Goal: Task Accomplishment & Management: Manage account settings

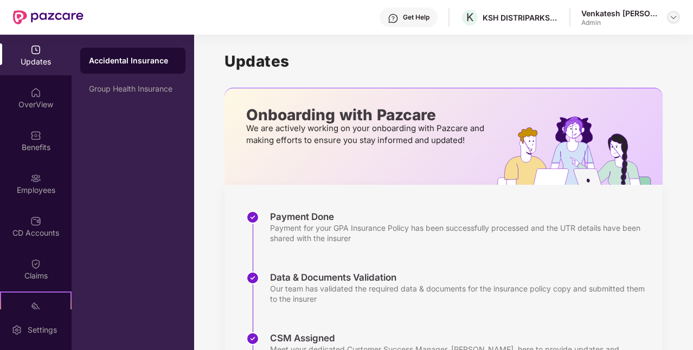
click at [671, 14] on img at bounding box center [673, 17] width 9 height 9
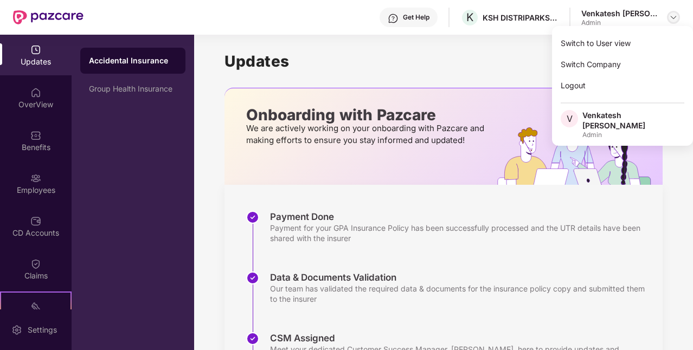
click at [677, 19] on img at bounding box center [673, 17] width 9 height 9
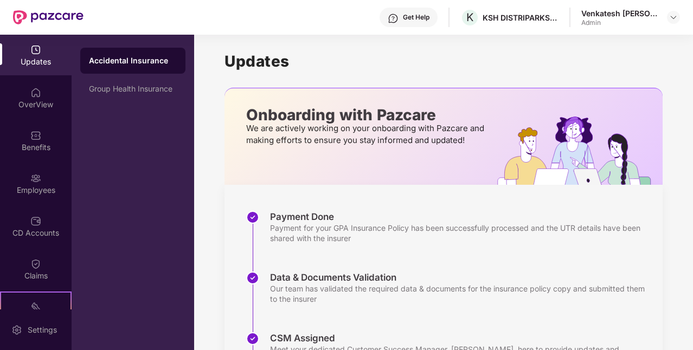
click at [664, 25] on div "Venkatesh [PERSON_NAME] Admin" at bounding box center [631, 17] width 99 height 19
click at [685, 21] on header "Get Help K KSH DISTRIPARKS PRIVATE LIMITED Venkatesh [PERSON_NAME] Admin" at bounding box center [346, 17] width 693 height 35
click at [672, 16] on img at bounding box center [673, 17] width 9 height 9
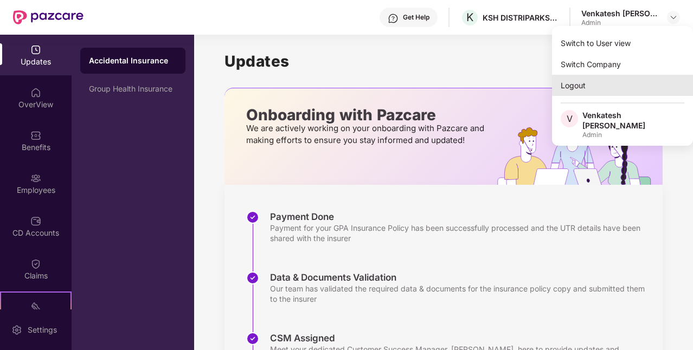
click at [605, 89] on div "Logout" at bounding box center [622, 85] width 141 height 21
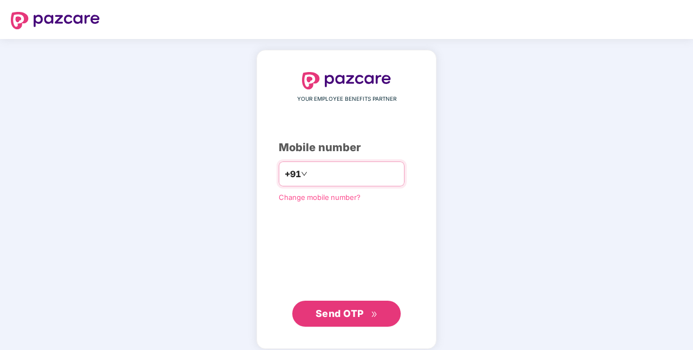
click at [350, 178] on input "number" at bounding box center [354, 173] width 89 height 17
type input "**********"
click at [349, 310] on span "Send OTP" at bounding box center [340, 313] width 48 height 11
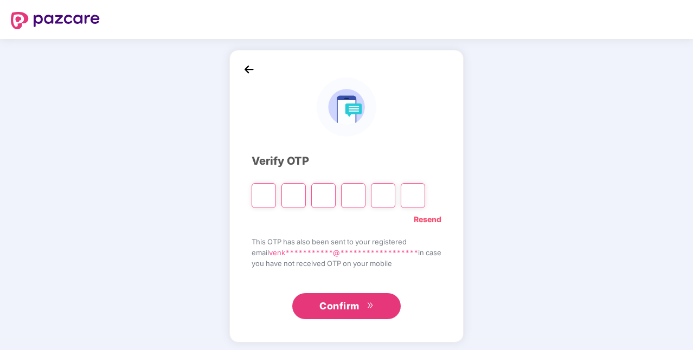
type input "*"
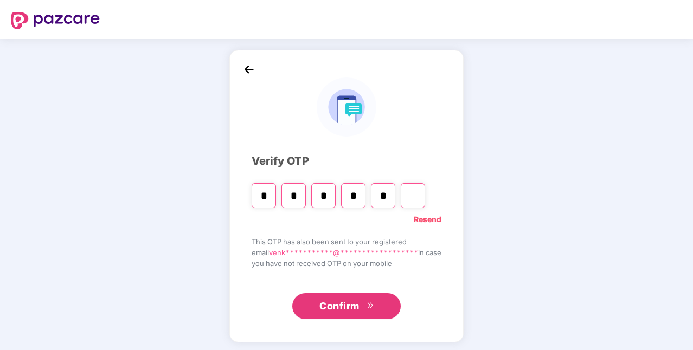
type input "*"
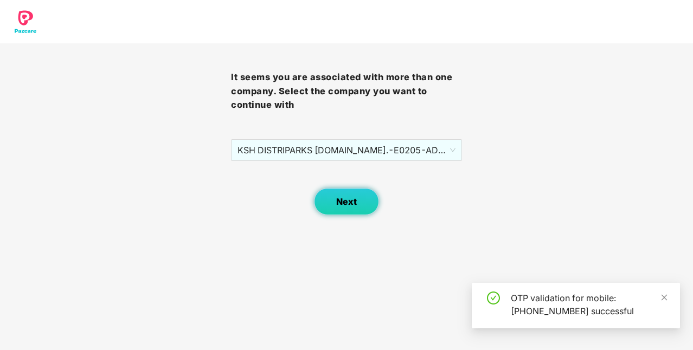
click at [353, 208] on button "Next" at bounding box center [346, 201] width 65 height 27
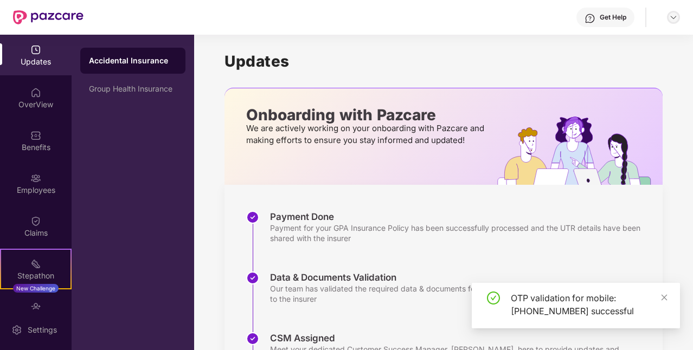
click at [671, 18] on img at bounding box center [673, 17] width 9 height 9
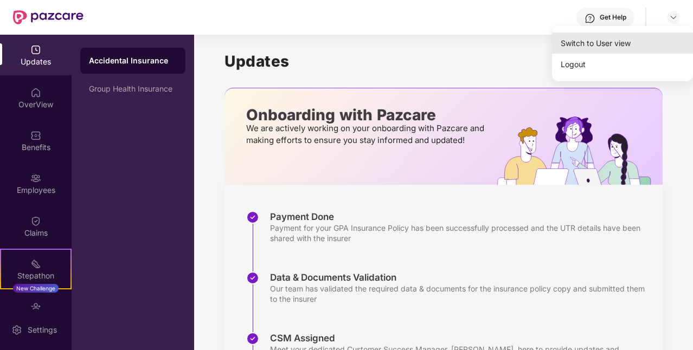
click at [623, 44] on div "Switch to User view" at bounding box center [622, 43] width 141 height 21
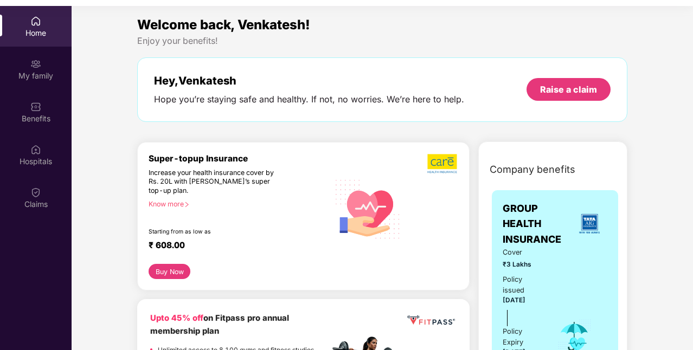
scroll to position [61, 0]
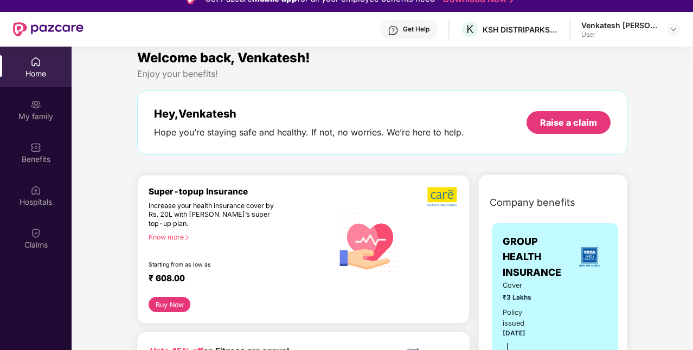
scroll to position [0, 0]
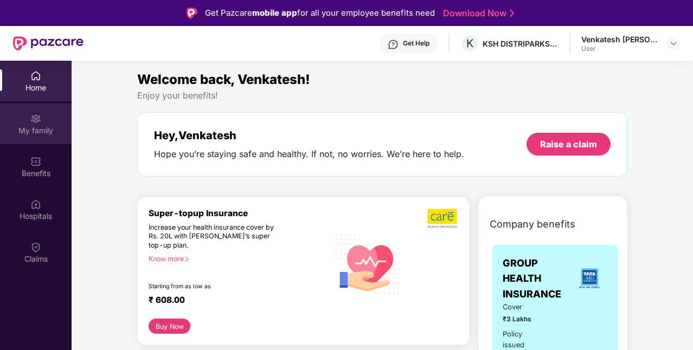
click at [46, 119] on div "My family" at bounding box center [36, 124] width 72 height 41
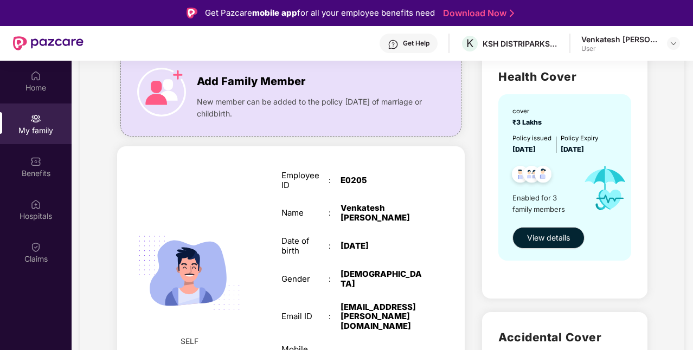
scroll to position [87, 0]
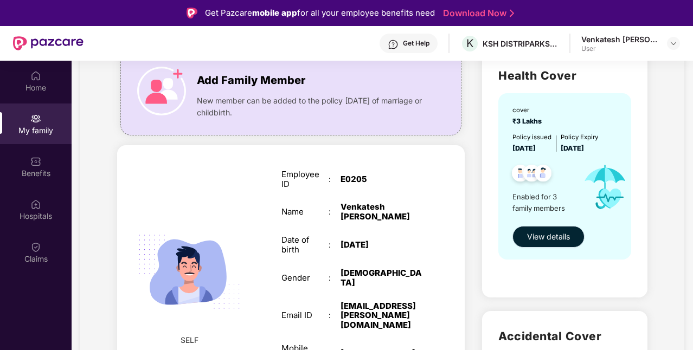
click at [544, 235] on span "View details" at bounding box center [548, 237] width 43 height 12
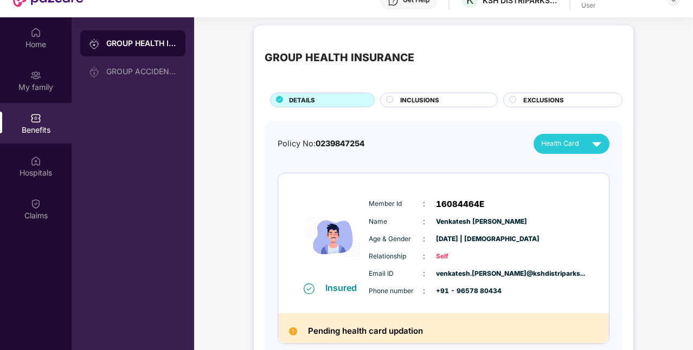
scroll to position [0, 0]
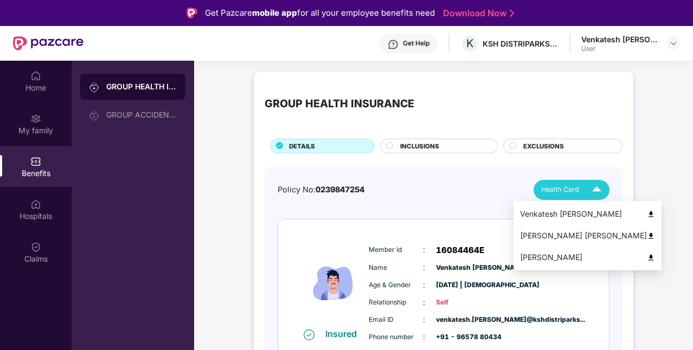
click at [647, 235] on img at bounding box center [651, 236] width 8 height 8
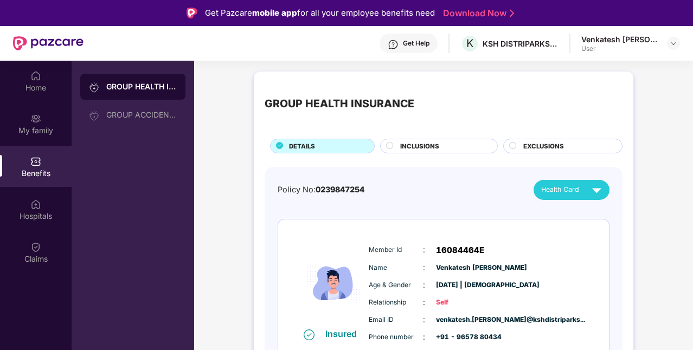
click at [414, 145] on span "INCLUSIONS" at bounding box center [419, 147] width 39 height 10
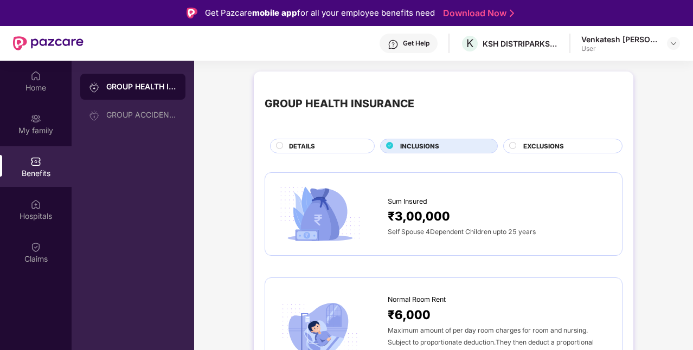
click at [563, 142] on span "EXCLUSIONS" at bounding box center [544, 147] width 41 height 10
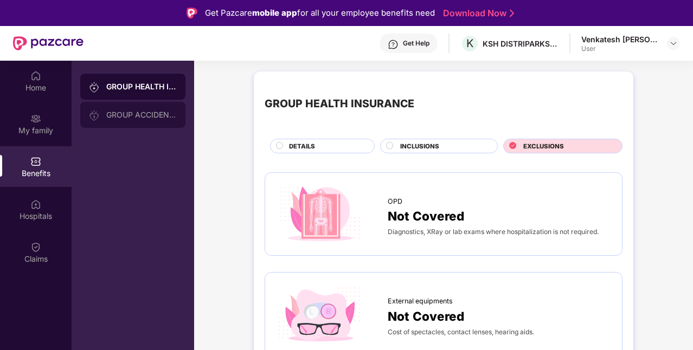
click at [145, 119] on div "GROUP ACCIDENTAL INSURANCE" at bounding box center [141, 115] width 71 height 9
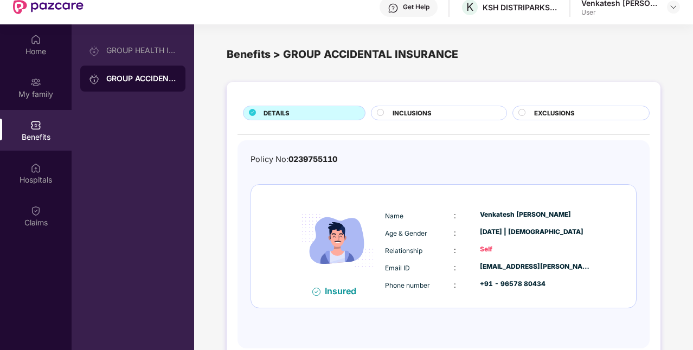
scroll to position [61, 0]
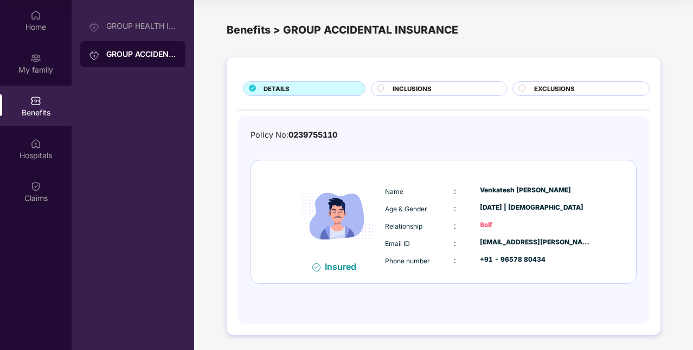
click at [437, 86] on div "INCLUSIONS" at bounding box center [443, 89] width 113 height 11
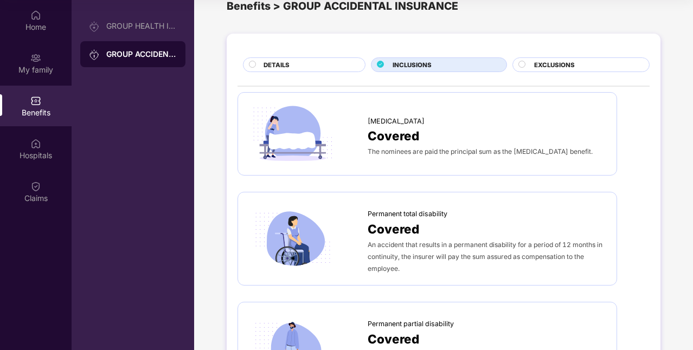
scroll to position [0, 0]
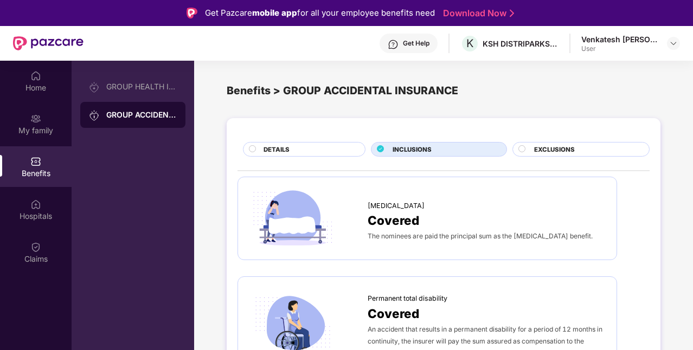
click at [553, 149] on span "EXCLUSIONS" at bounding box center [554, 150] width 41 height 10
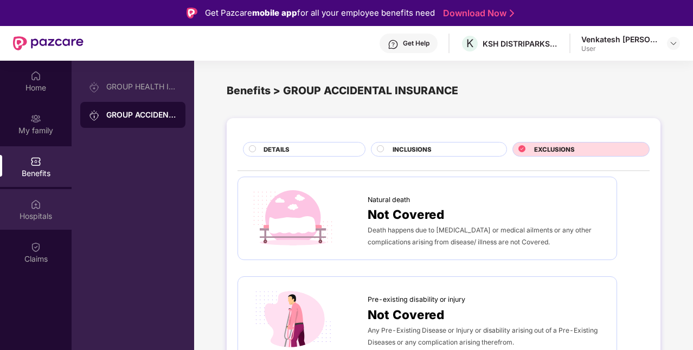
click at [37, 212] on div "Hospitals" at bounding box center [36, 216] width 72 height 11
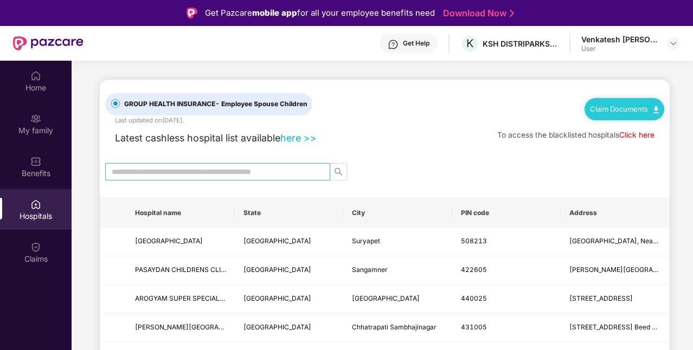
click at [162, 170] on input "text" at bounding box center [213, 172] width 203 height 12
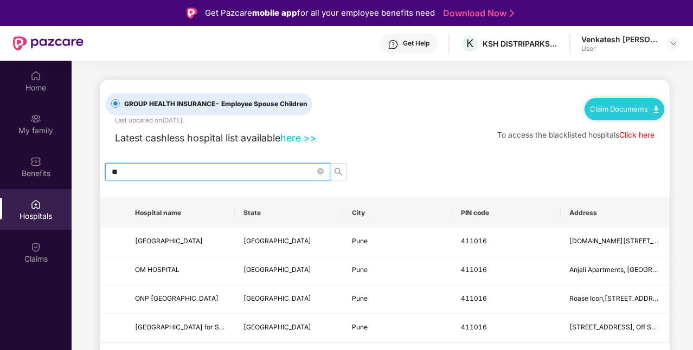
type input "*"
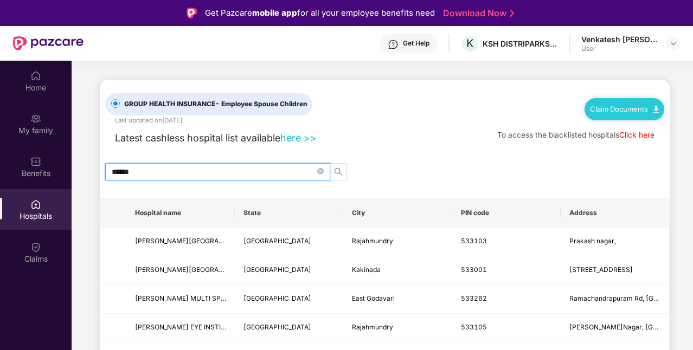
type input "******"
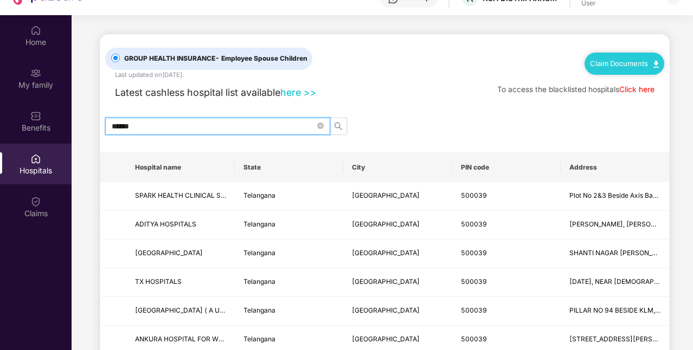
scroll to position [61, 0]
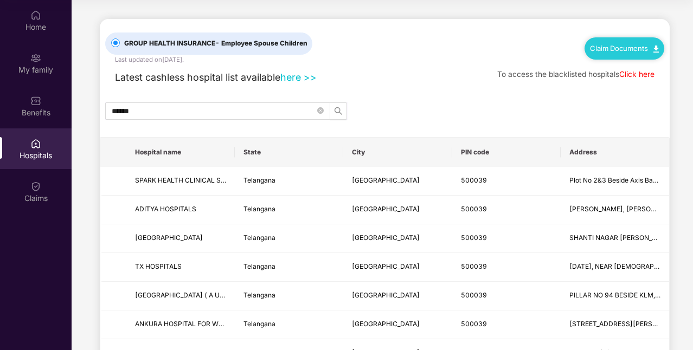
drag, startPoint x: 692, startPoint y: 221, endPoint x: 691, endPoint y: 265, distance: 43.4
click at [691, 265] on main "GROUP HEALTH INSURANCE - Employee Spouse Children Last updated on [DATE] . Clai…" at bounding box center [383, 276] width 622 height 552
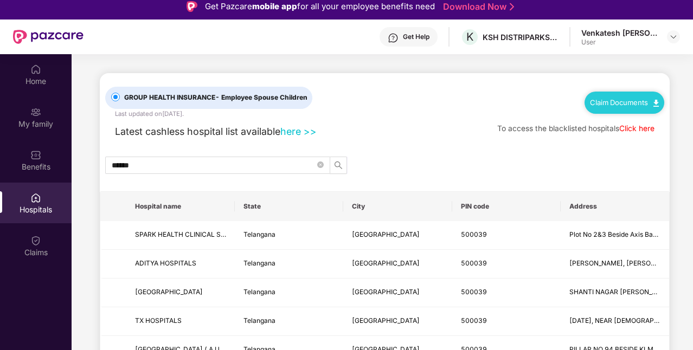
scroll to position [0, 0]
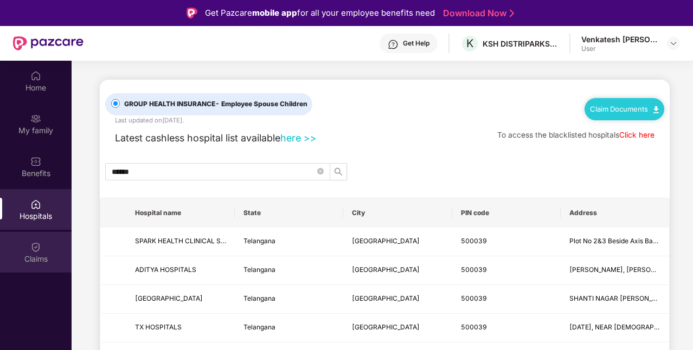
click at [21, 258] on div "Claims" at bounding box center [36, 259] width 72 height 11
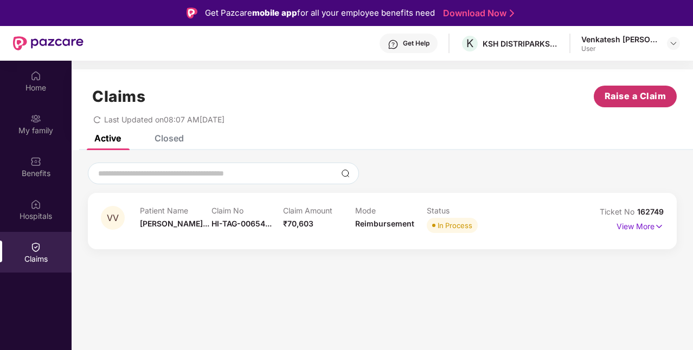
click at [626, 100] on span "Raise a Claim" at bounding box center [636, 97] width 62 height 14
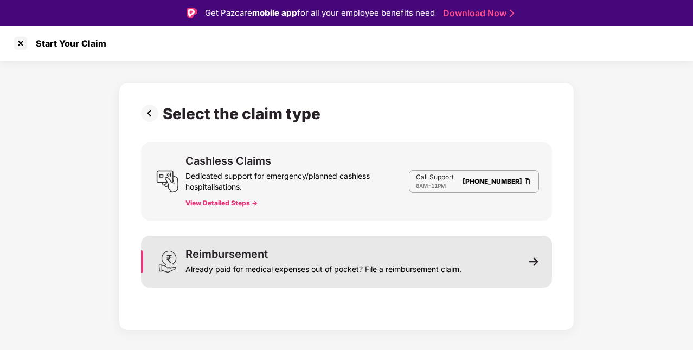
click at [337, 264] on div "Already paid for medical expenses out of pocket? File a reimbursement claim." at bounding box center [324, 267] width 276 height 15
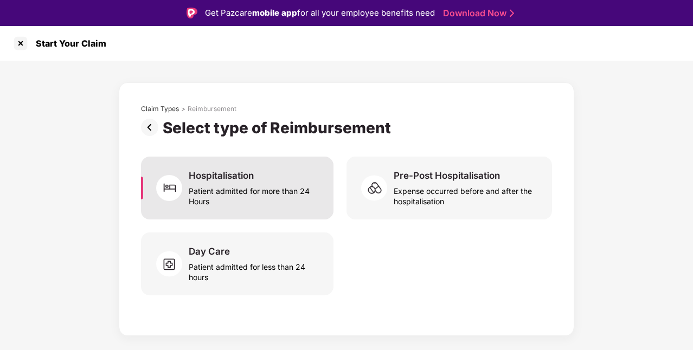
click at [230, 195] on div "Patient admitted for more than 24 Hours" at bounding box center [255, 194] width 132 height 25
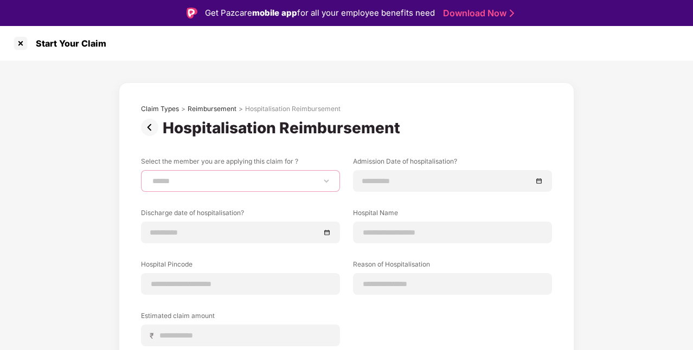
drag, startPoint x: 209, startPoint y: 186, endPoint x: 165, endPoint y: 183, distance: 44.5
click at [165, 183] on select "**********" at bounding box center [240, 181] width 181 height 9
select select "**********"
click at [150, 177] on select "**********" at bounding box center [240, 181] width 181 height 9
click at [22, 41] on div at bounding box center [20, 43] width 17 height 17
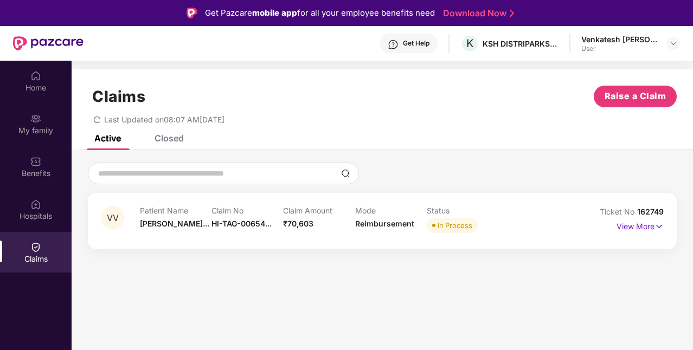
click at [530, 129] on div "Claims Raise a Claim Last Updated on 08:07 AM[DATE]" at bounding box center [383, 102] width 622 height 66
click at [655, 224] on img at bounding box center [659, 227] width 9 height 12
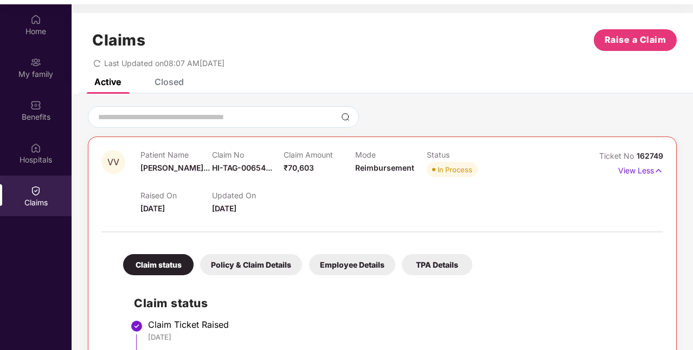
scroll to position [61, 0]
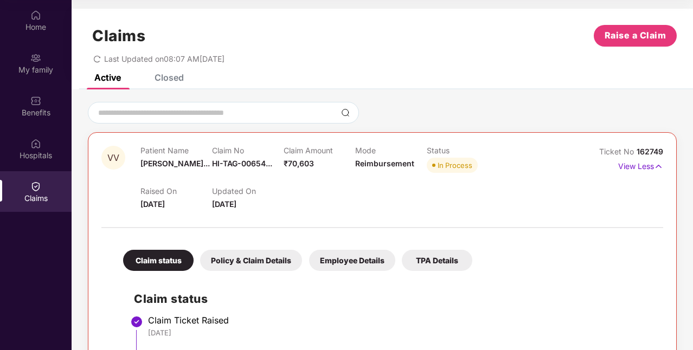
click at [643, 209] on div "Ticket No 162749 View Less" at bounding box center [629, 178] width 71 height 65
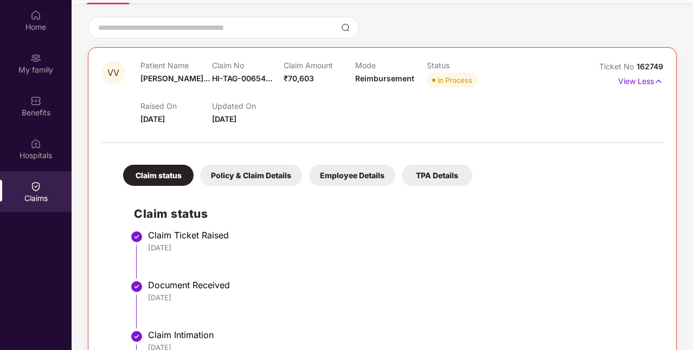
scroll to position [85, 0]
click at [233, 175] on div "Policy & Claim Details" at bounding box center [251, 175] width 102 height 21
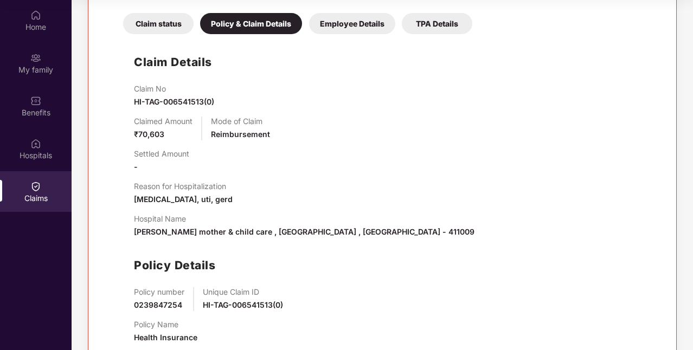
scroll to position [220, 0]
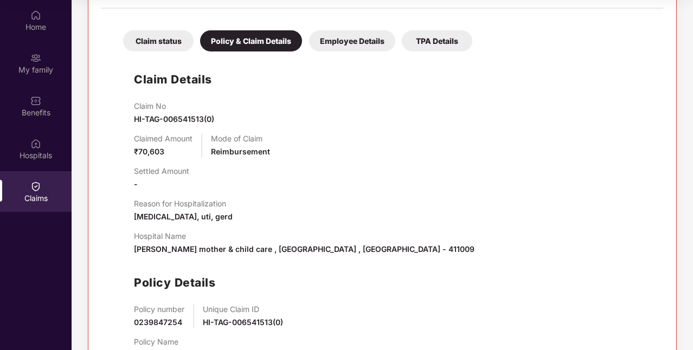
click at [343, 38] on div "Employee Details" at bounding box center [352, 40] width 86 height 21
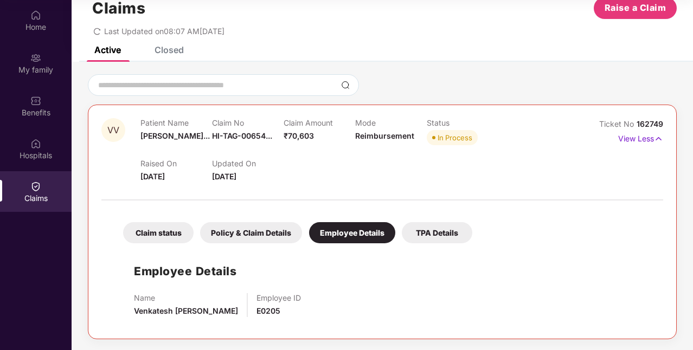
scroll to position [27, 0]
click at [168, 55] on div "Closed" at bounding box center [169, 50] width 29 height 11
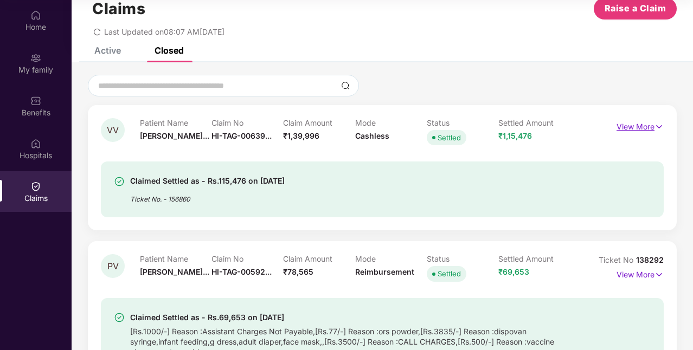
click at [643, 125] on p "View More" at bounding box center [640, 125] width 47 height 15
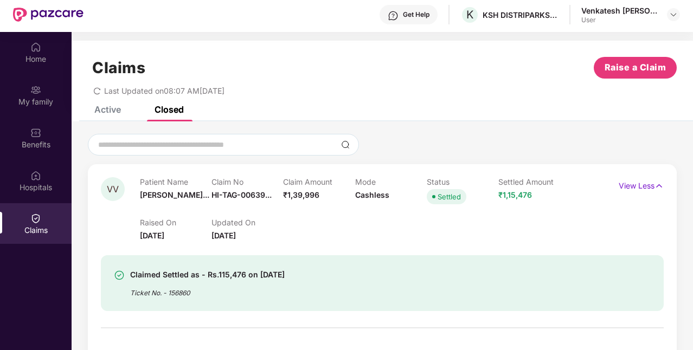
scroll to position [0, 0]
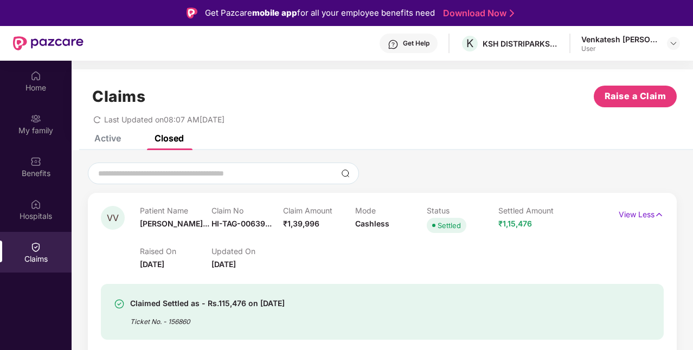
click at [337, 184] on div at bounding box center [223, 174] width 271 height 22
